Goal: Task Accomplishment & Management: Manage account settings

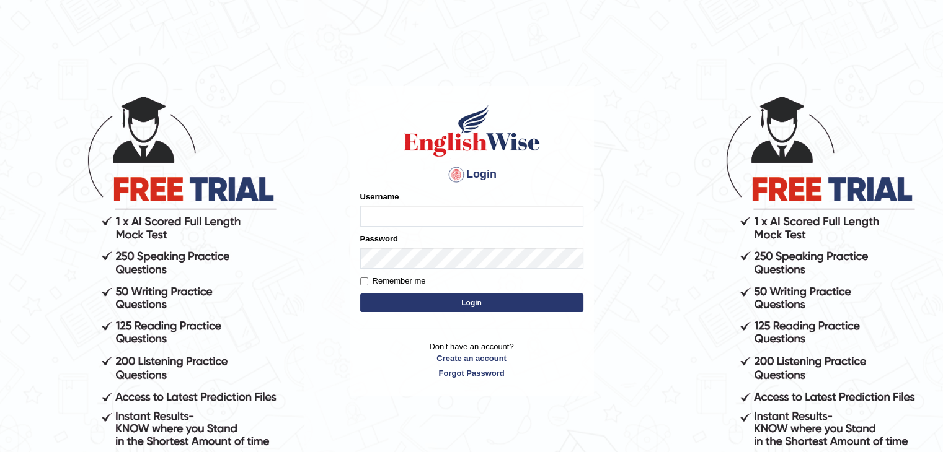
drag, startPoint x: 0, startPoint y: 0, endPoint x: 484, endPoint y: 209, distance: 527.1
click at [484, 209] on input "Username" at bounding box center [471, 216] width 223 height 21
type input "amala1281997"
click at [434, 302] on button "Login" at bounding box center [471, 303] width 223 height 19
